Goal: Task Accomplishment & Management: Manage account settings

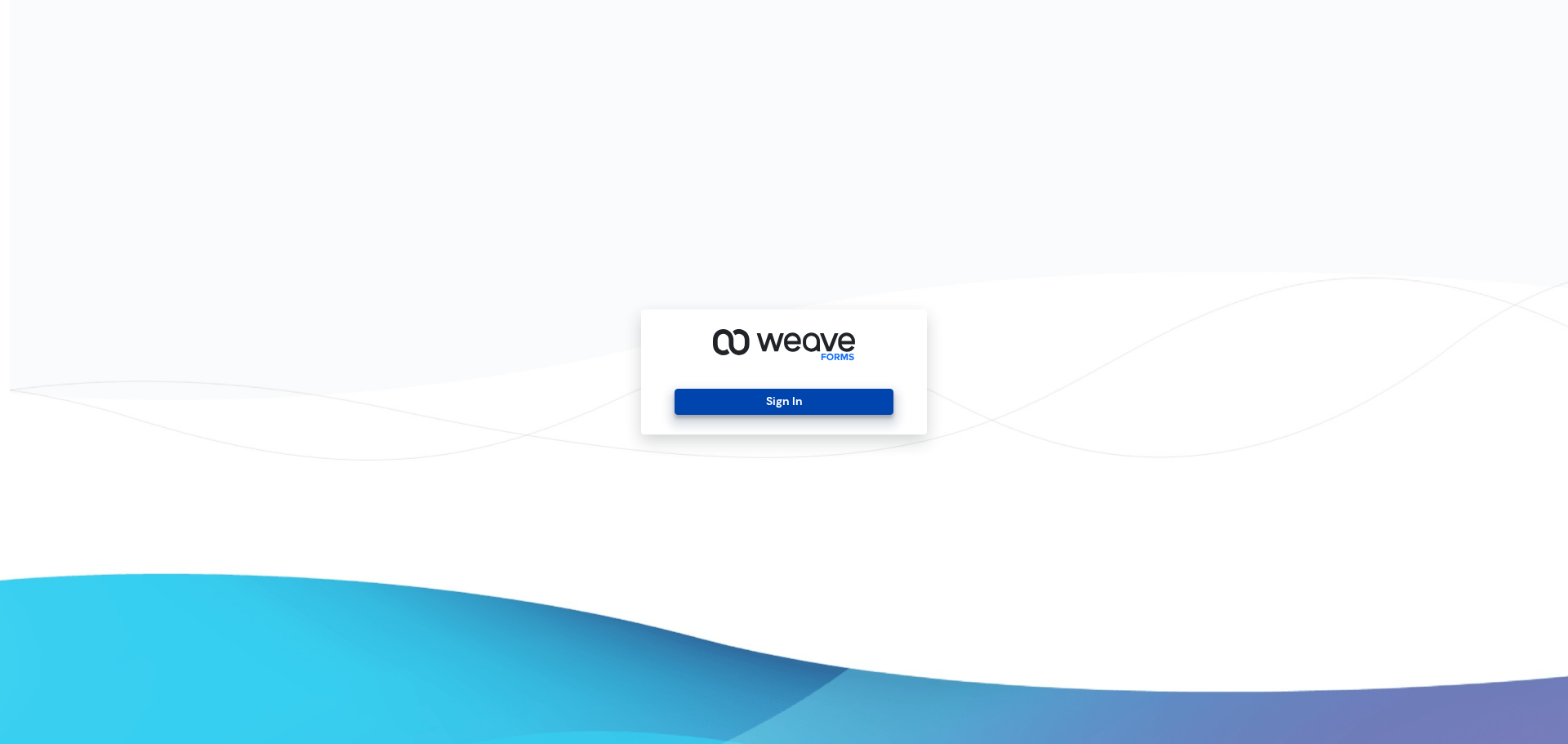
drag, startPoint x: 817, startPoint y: 421, endPoint x: 823, endPoint y: 412, distance: 10.8
click at [817, 421] on div "Sign In" at bounding box center [784, 372] width 286 height 125
click at [824, 409] on button "Sign In" at bounding box center [784, 401] width 218 height 26
